Goal: Check status: Check status

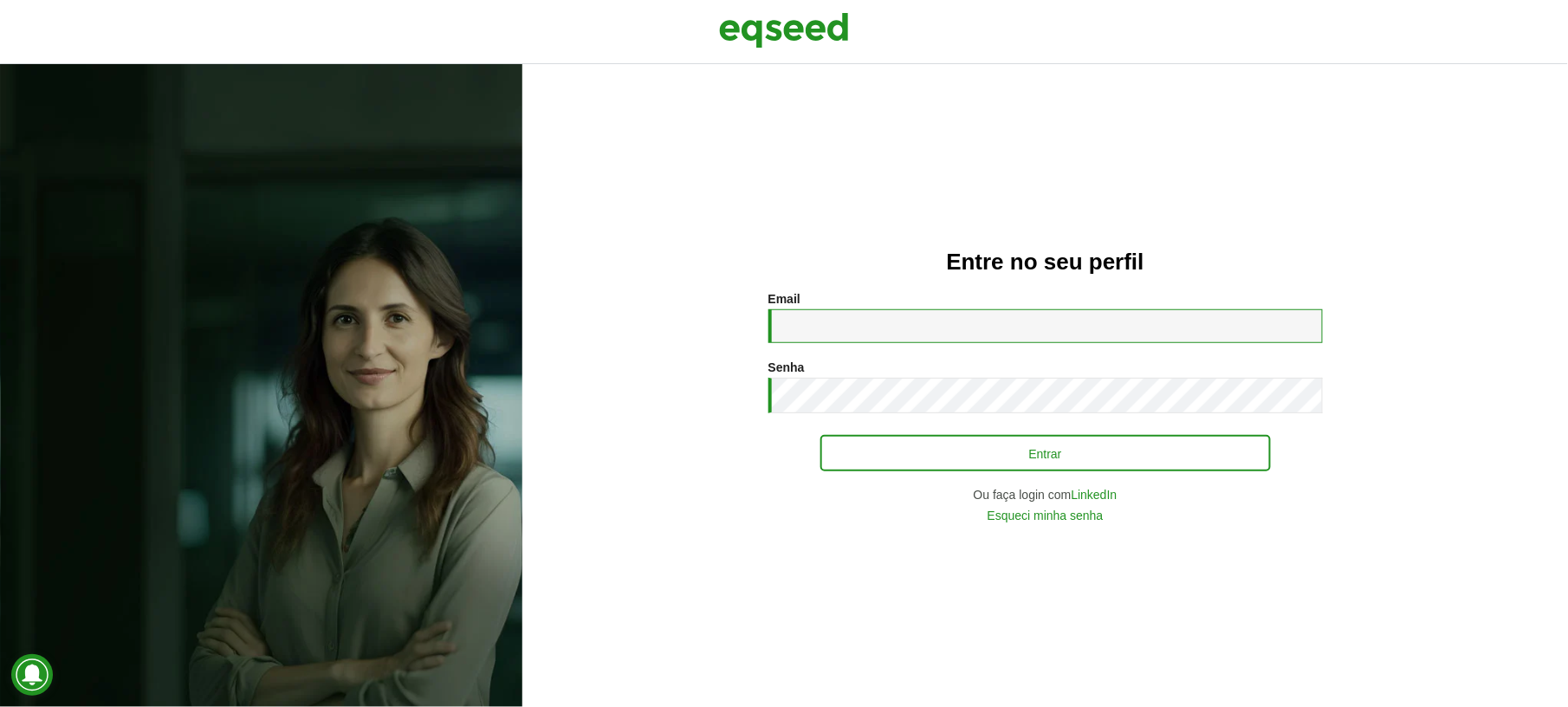
type input "**********"
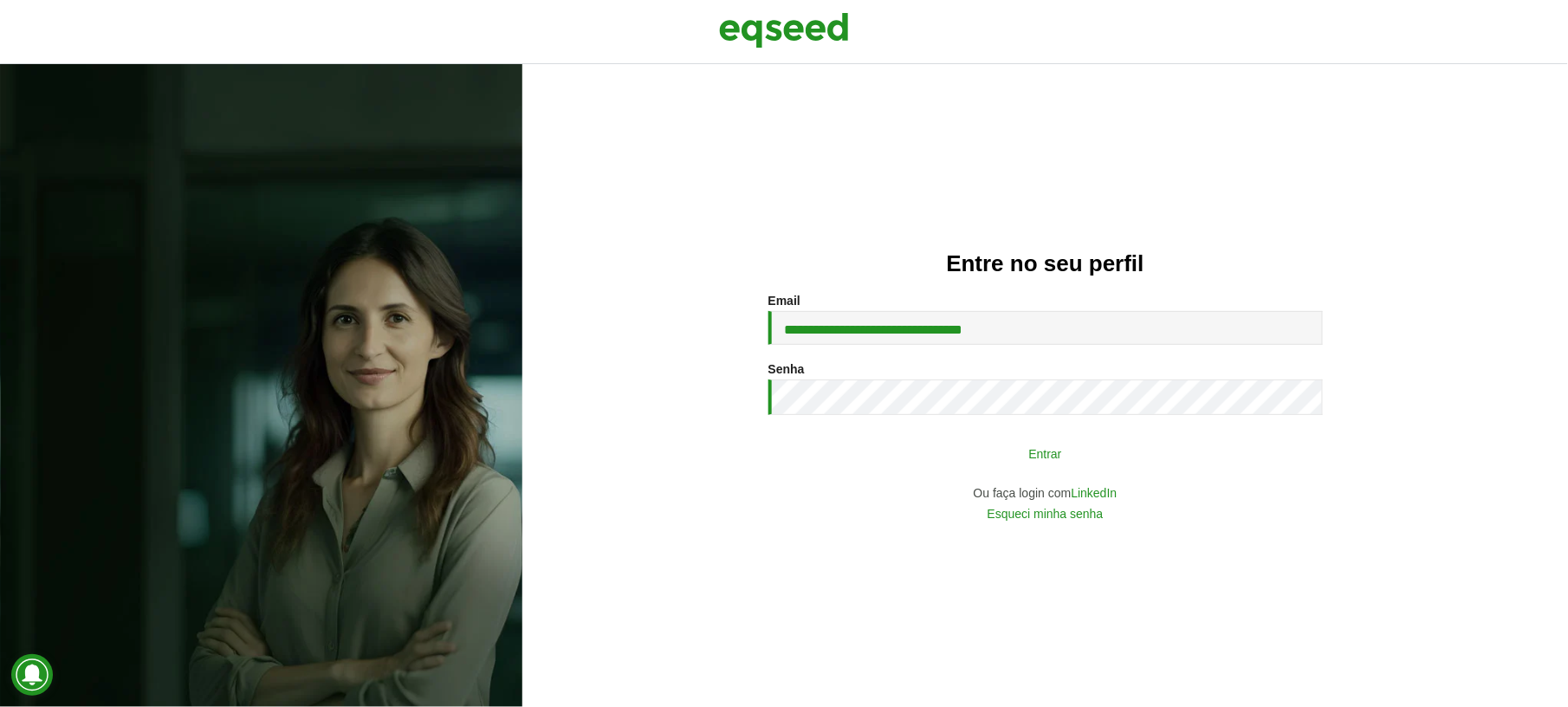
click at [1003, 453] on button "Entrar" at bounding box center [1045, 453] width 450 height 33
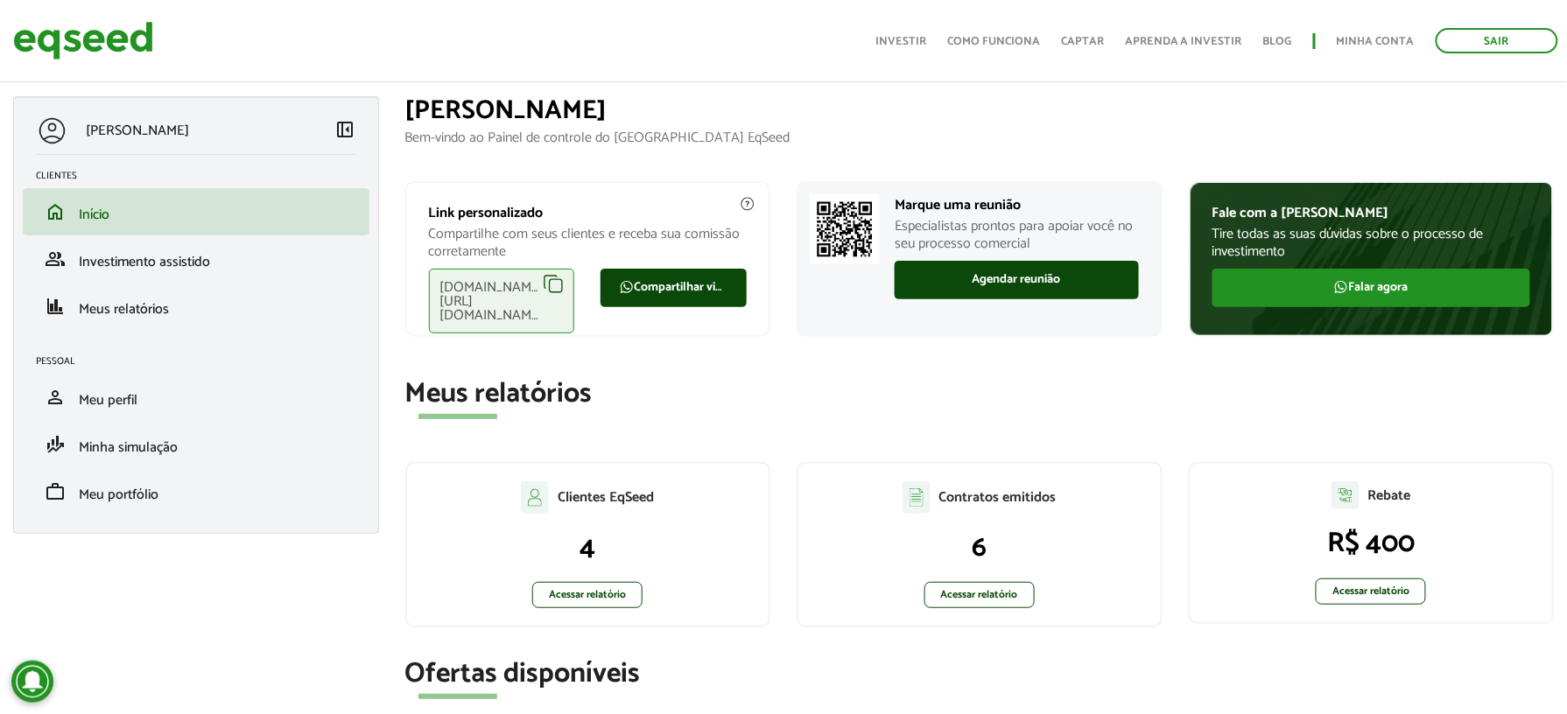
scroll to position [116, 0]
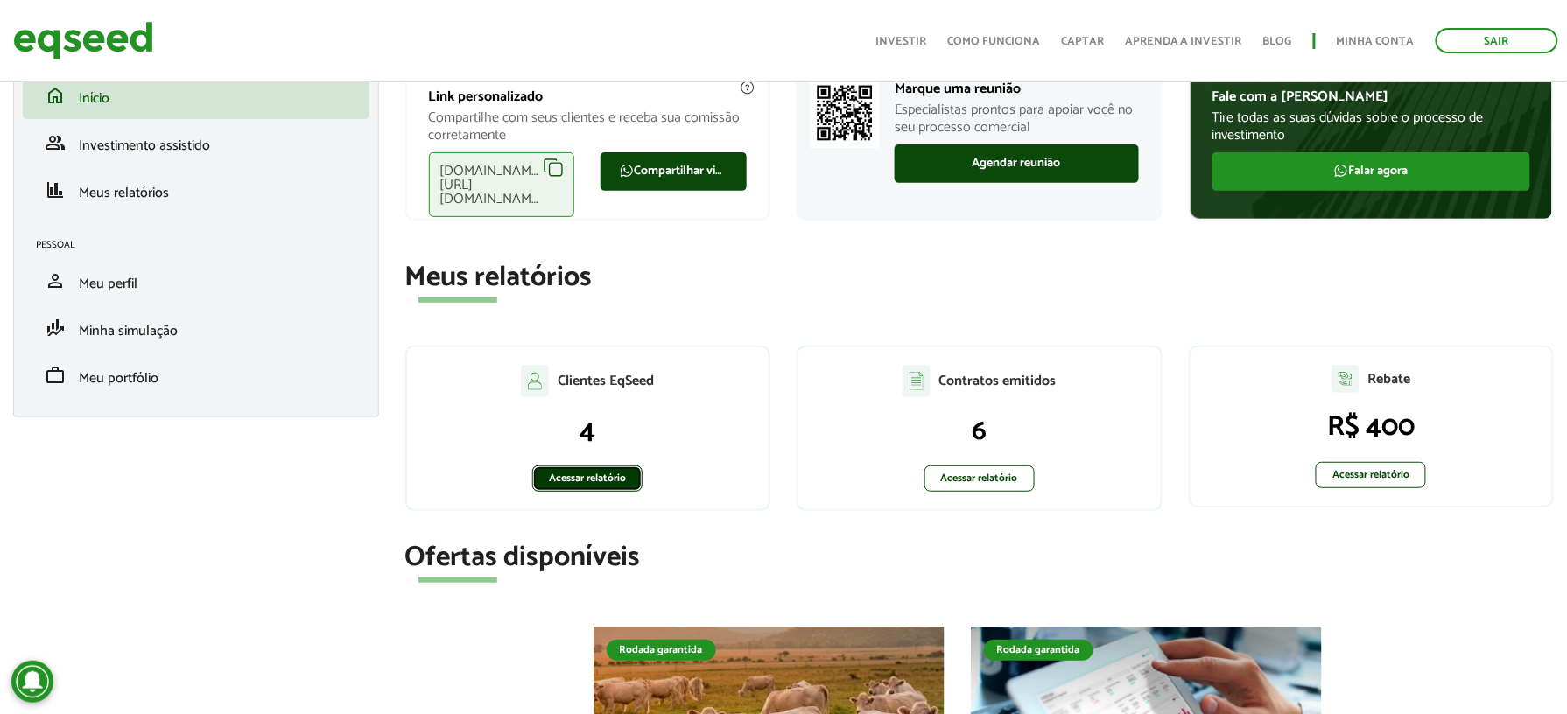
click at [568, 478] on link "Acessar relatório" at bounding box center [587, 479] width 110 height 26
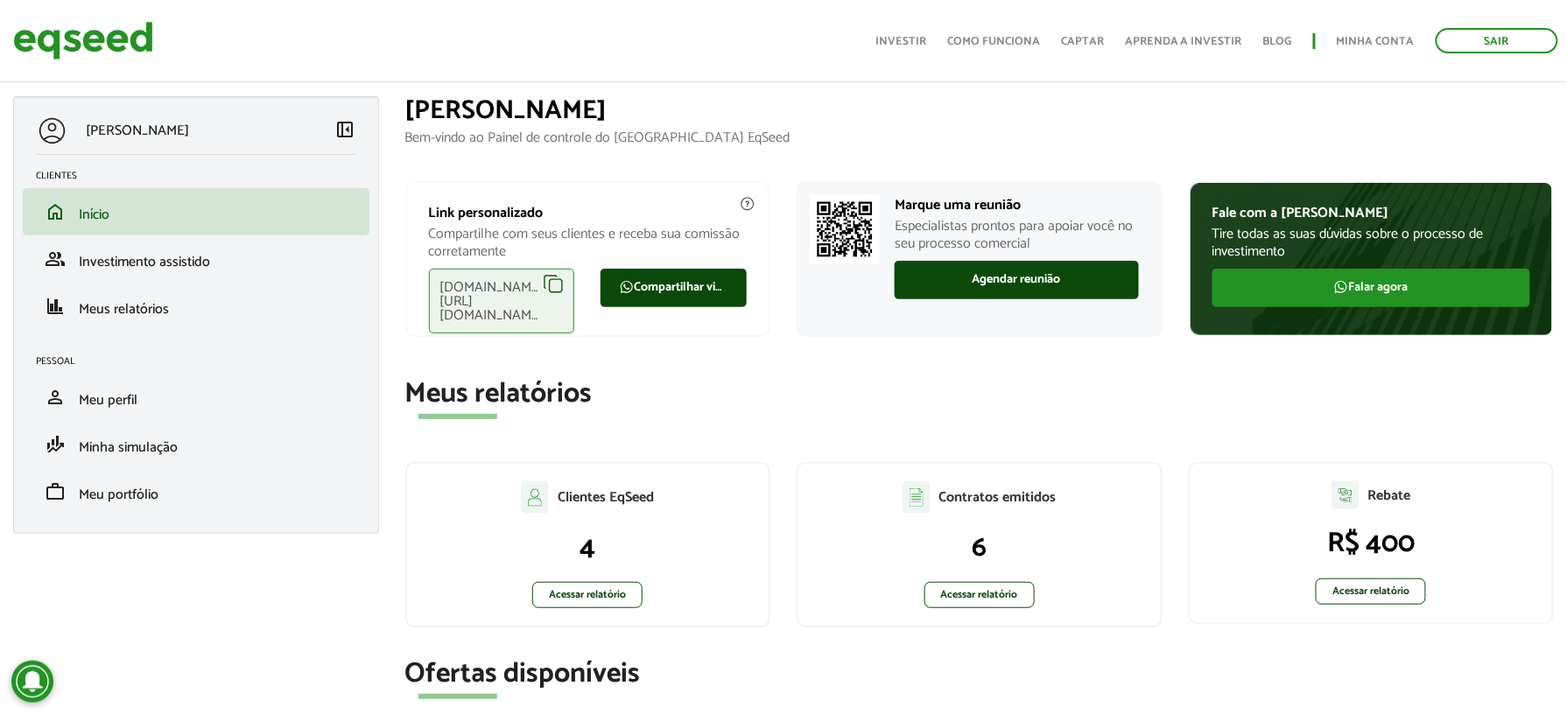
scroll to position [116, 0]
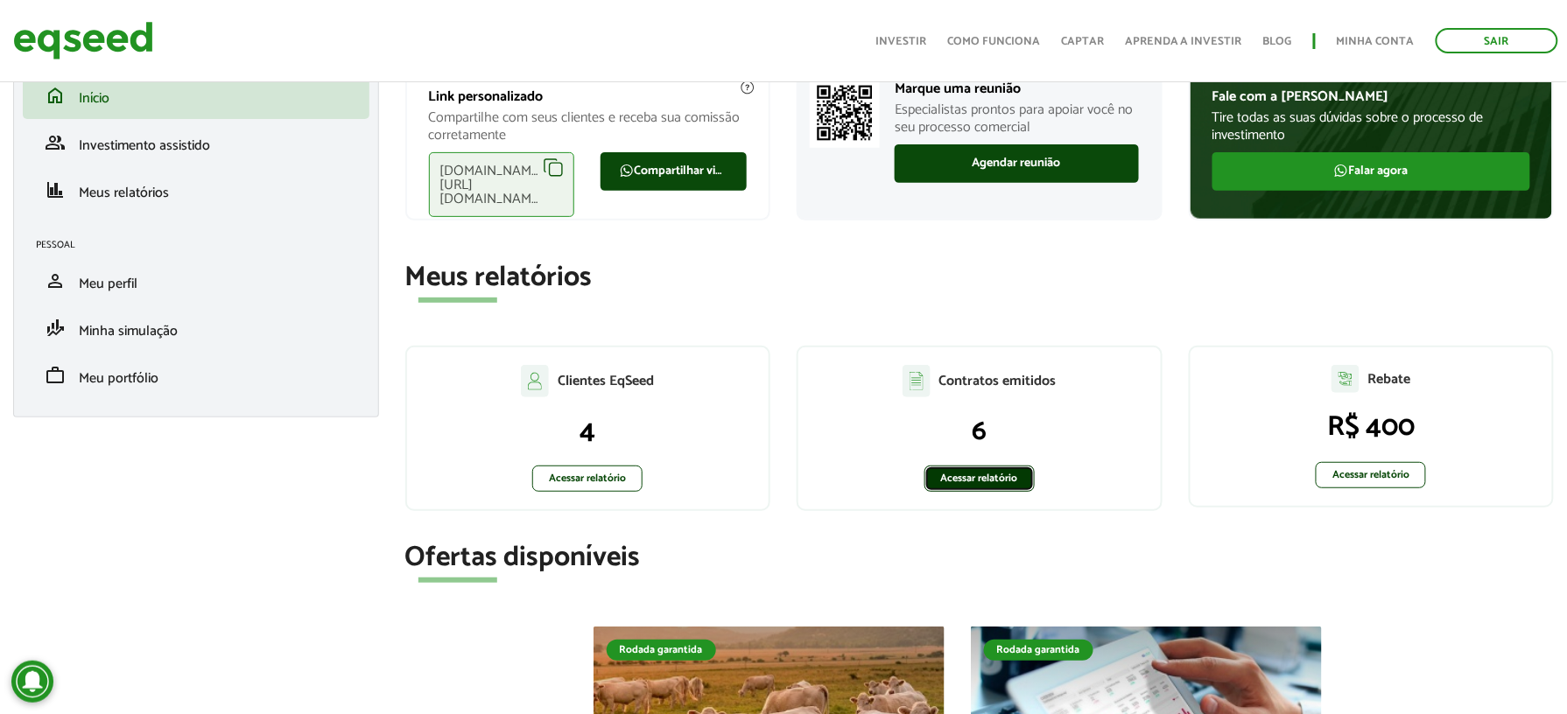
click at [961, 473] on link "Acessar relatório" at bounding box center [979, 479] width 110 height 26
